Goal: Task Accomplishment & Management: Use online tool/utility

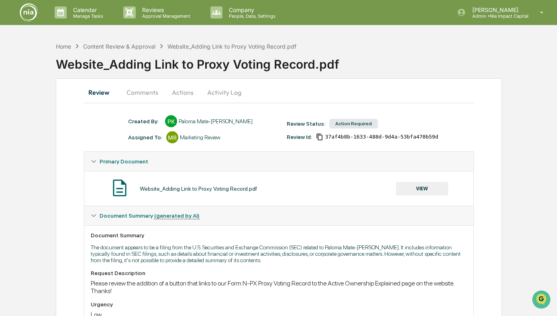
click at [148, 92] on button "Comments" at bounding box center [142, 92] width 45 height 19
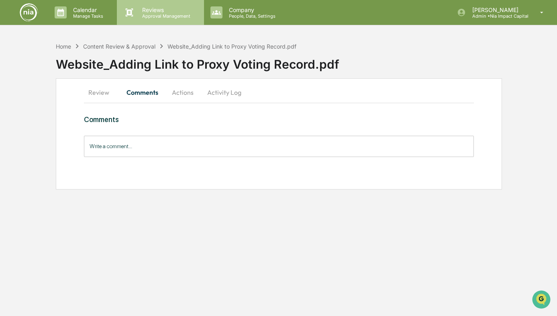
click at [161, 8] on p "Reviews" at bounding box center [165, 9] width 59 height 7
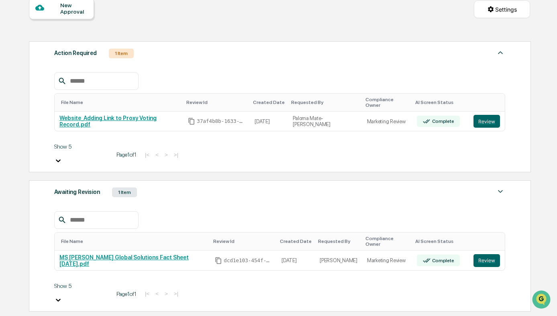
scroll to position [81, 0]
click at [208, 186] on div "Awaiting Revision 1 Item" at bounding box center [279, 191] width 451 height 11
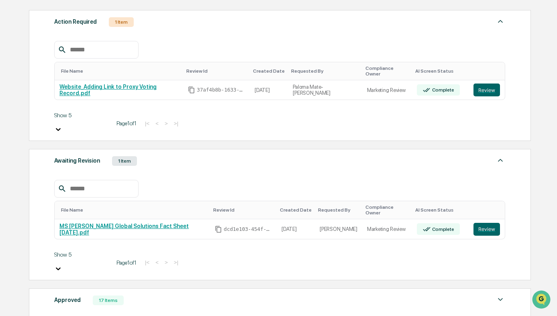
scroll to position [126, 0]
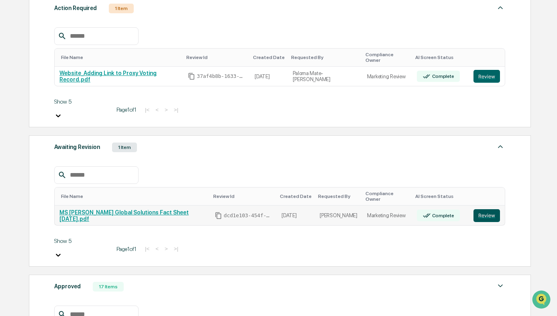
click at [481, 209] on button "Review" at bounding box center [486, 215] width 26 height 13
